Goal: Transaction & Acquisition: Purchase product/service

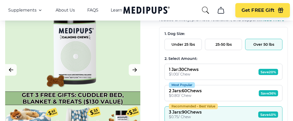
scroll to position [96, 0]
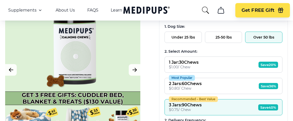
click at [259, 38] on button "Over 50 lbs" at bounding box center [263, 37] width 37 height 11
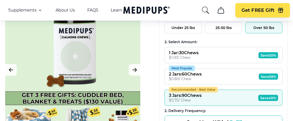
scroll to position [105, 0]
drag, startPoint x: 244, startPoint y: 55, endPoint x: 242, endPoint y: 58, distance: 3.4
click at [244, 56] on button "1 Jar : 30 Chews $ 1.00 / Chew Save 20%" at bounding box center [223, 55] width 118 height 16
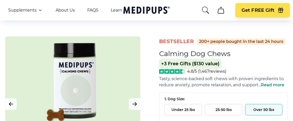
scroll to position [21, 0]
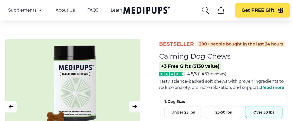
click at [271, 88] on span "Read more" at bounding box center [271, 87] width 23 height 5
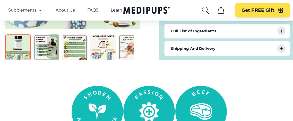
scroll to position [285, 0]
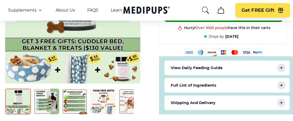
click at [25, 104] on img at bounding box center [18, 102] width 26 height 26
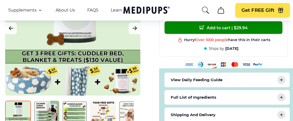
scroll to position [276, 0]
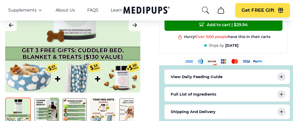
click at [50, 108] on img at bounding box center [46, 111] width 26 height 26
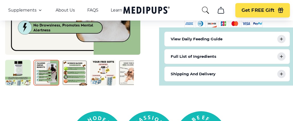
scroll to position [314, 0]
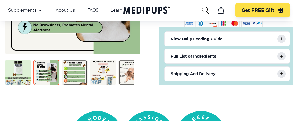
click at [75, 77] on img at bounding box center [75, 73] width 26 height 26
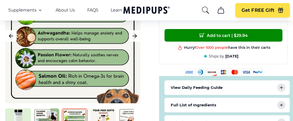
scroll to position [288, 0]
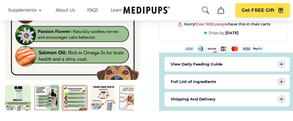
click at [102, 98] on img at bounding box center [103, 98] width 26 height 26
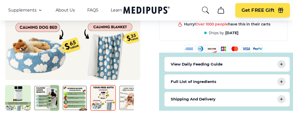
click at [127, 99] on img at bounding box center [131, 98] width 26 height 26
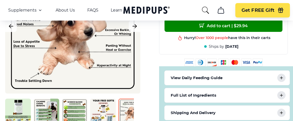
scroll to position [315, 0]
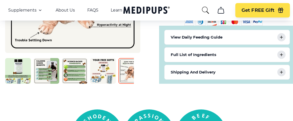
click at [281, 36] on icon at bounding box center [281, 37] width 3 height 3
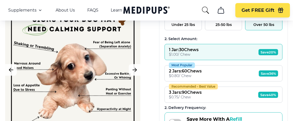
scroll to position [115, 0]
